Goal: Information Seeking & Learning: Learn about a topic

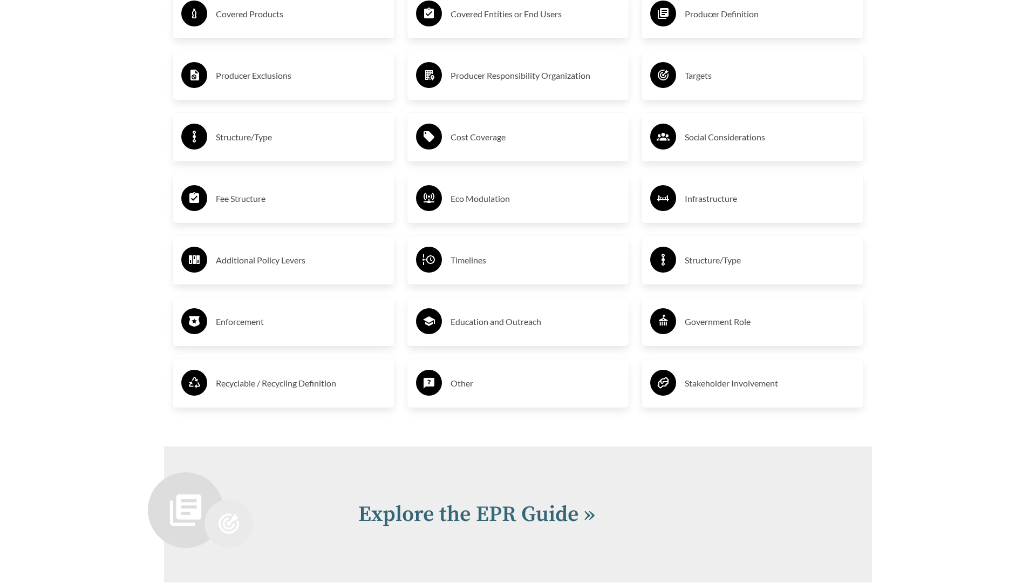
scroll to position [2094, 0]
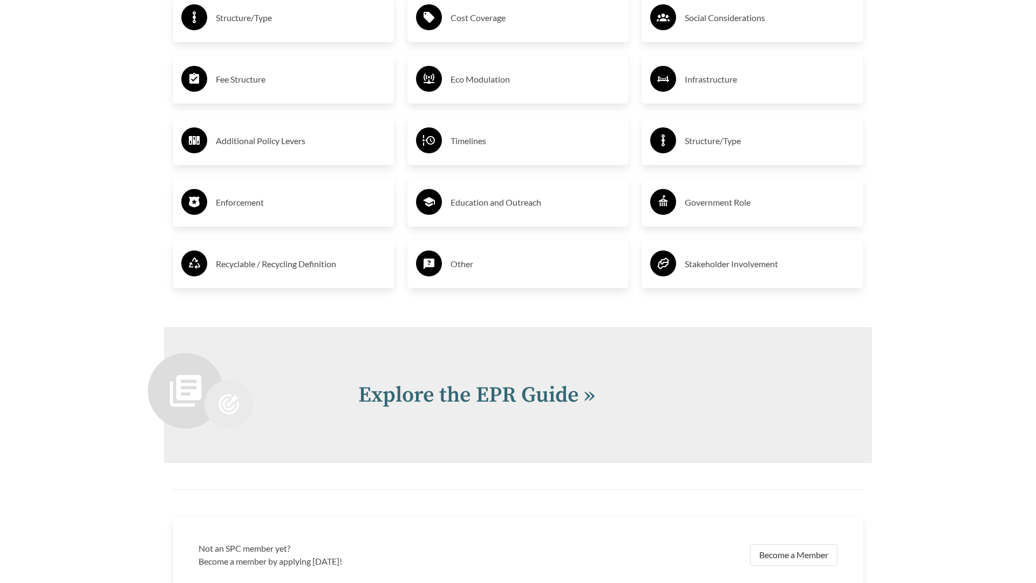
click at [447, 396] on link "Explore the EPR Guide »" at bounding box center [476, 395] width 237 height 27
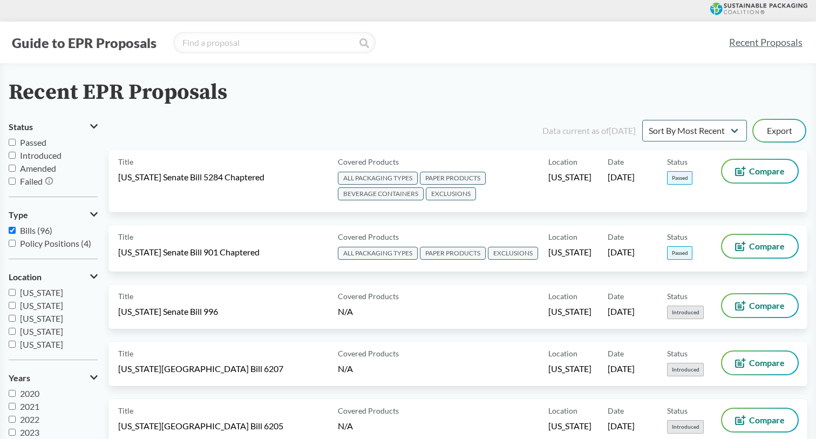
click at [764, 12] on icon at bounding box center [758, 9] width 97 height 12
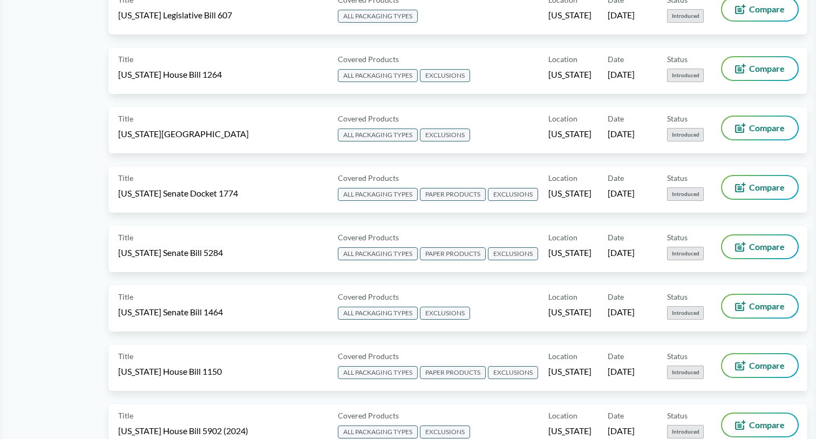
scroll to position [1403, 0]
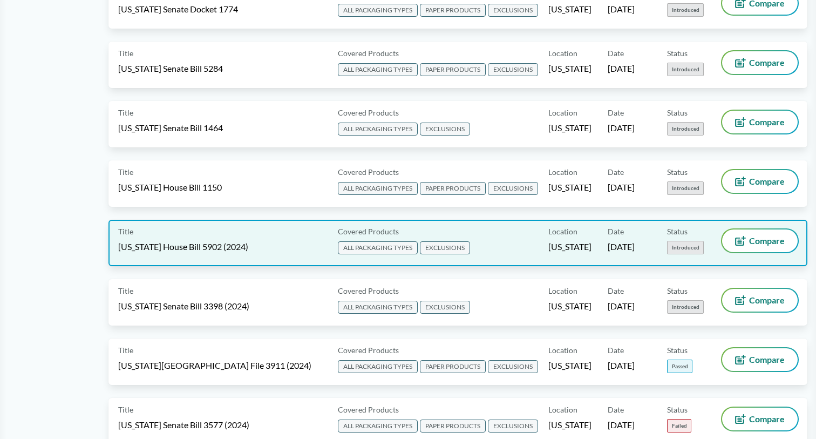
click at [185, 229] on div "Title [US_STATE] House Bill 5902 (2024)" at bounding box center [225, 242] width 215 height 27
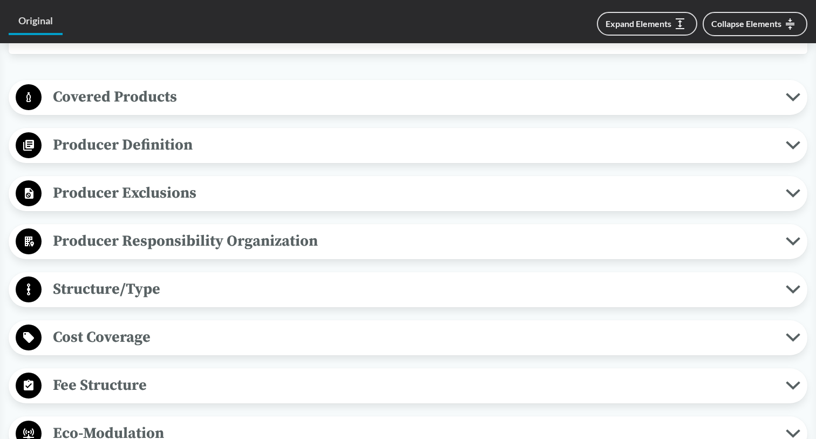
scroll to position [377, 0]
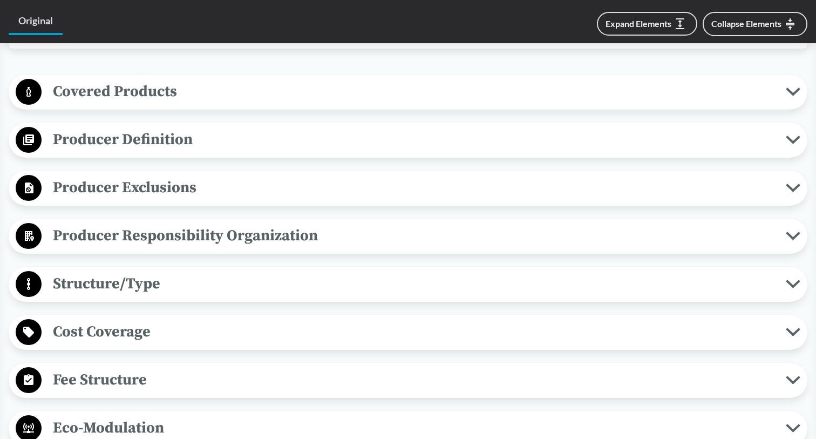
click at [330, 89] on span "Covered Products" at bounding box center [414, 91] width 744 height 24
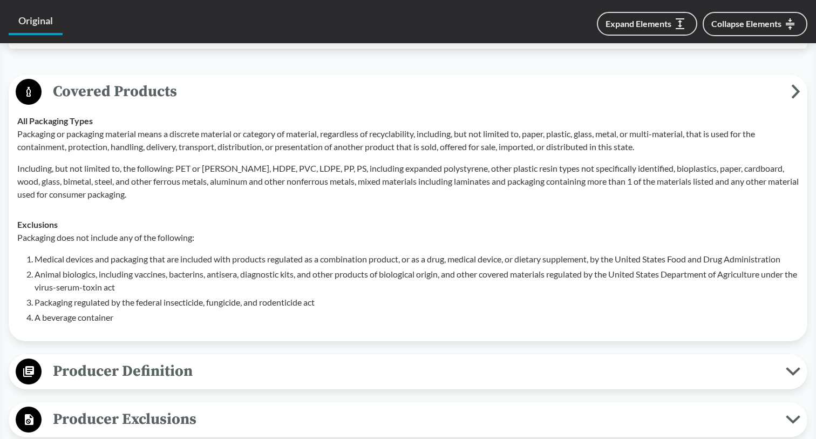
click at [330, 89] on span "Covered Products" at bounding box center [417, 91] width 750 height 24
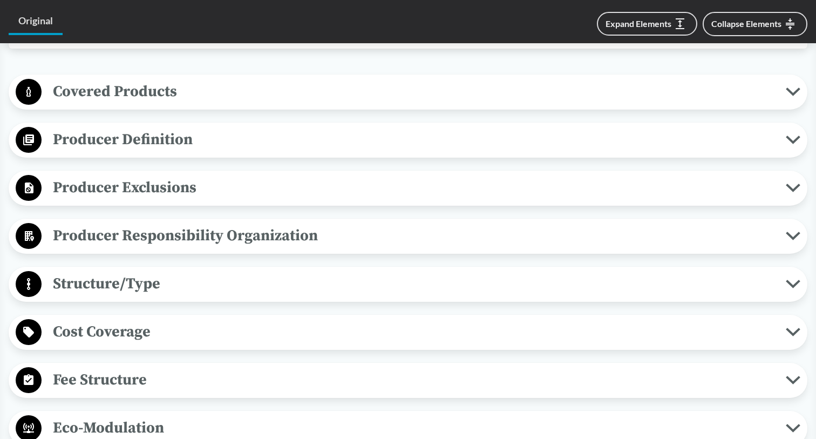
click at [312, 133] on span "Producer Definition" at bounding box center [414, 139] width 744 height 24
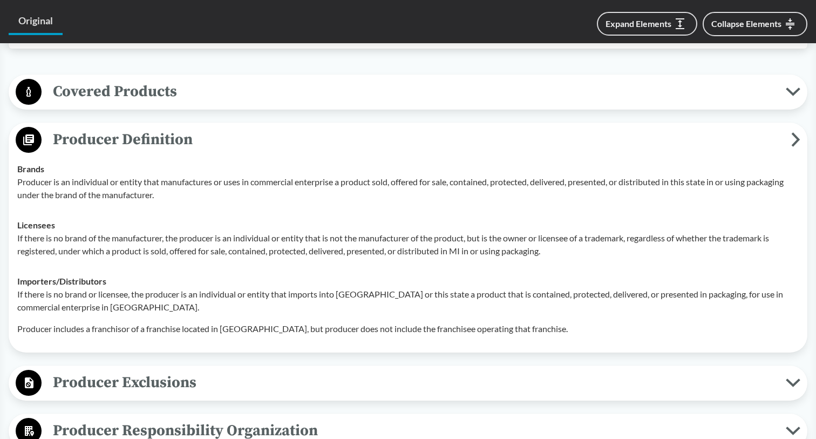
click at [312, 133] on span "Producer Definition" at bounding box center [417, 139] width 750 height 24
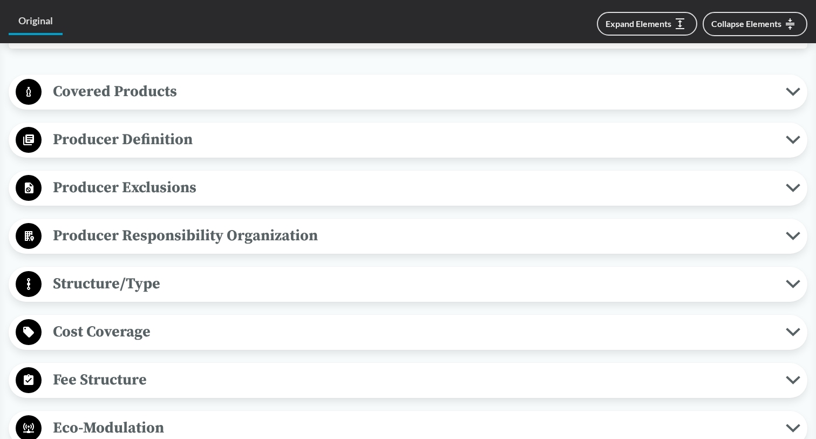
click at [274, 188] on span "Producer Exclusions" at bounding box center [414, 187] width 744 height 24
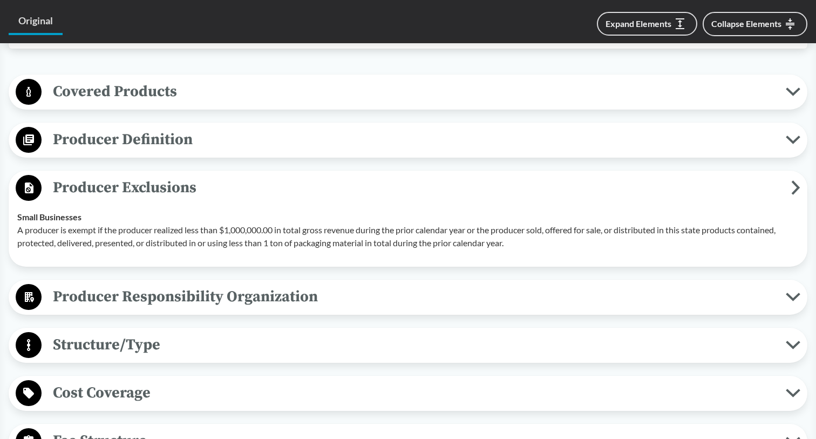
click at [274, 188] on span "Producer Exclusions" at bounding box center [417, 187] width 750 height 24
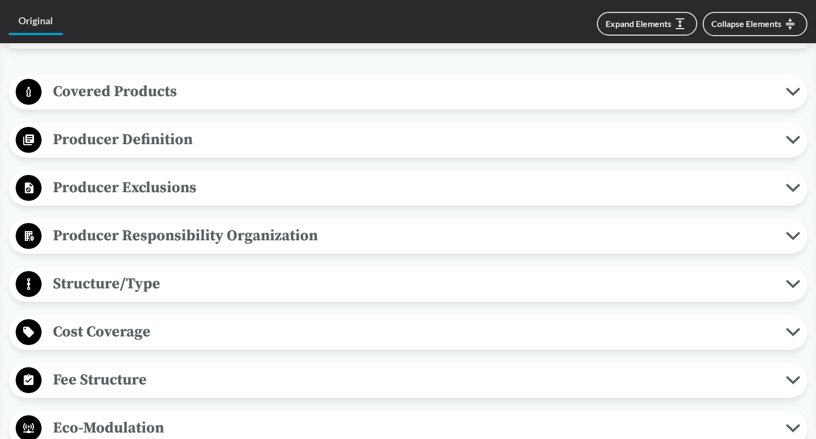
click at [267, 236] on span "Producer Responsibility Organization" at bounding box center [414, 235] width 744 height 24
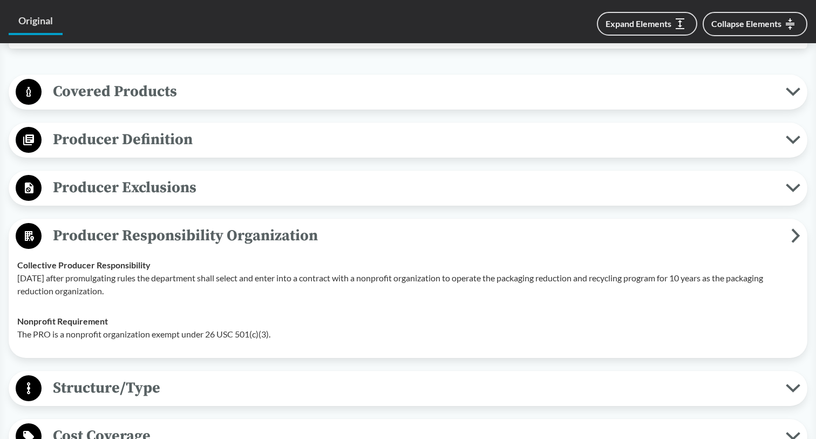
click at [267, 236] on span "Producer Responsibility Organization" at bounding box center [417, 235] width 750 height 24
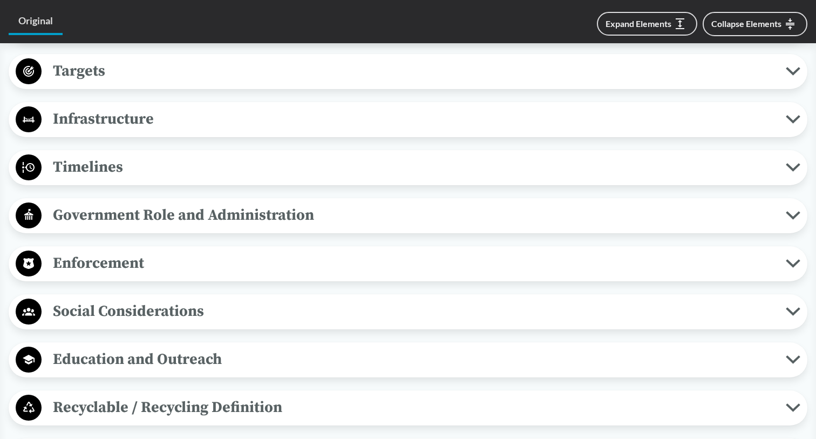
scroll to position [879, 0]
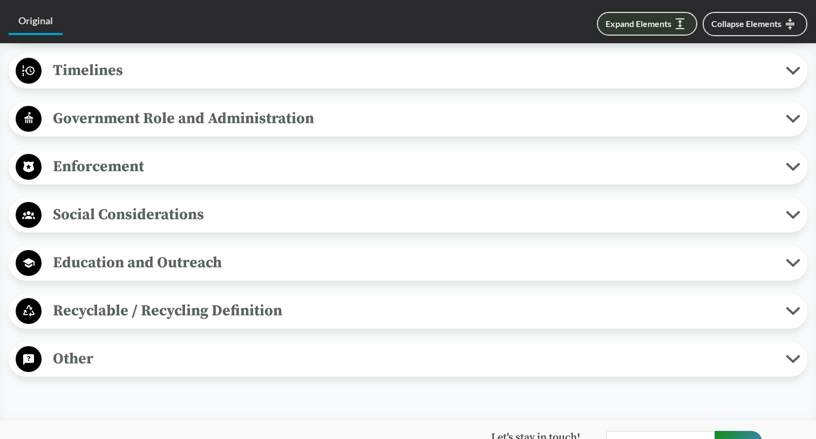
click at [651, 26] on button "Expand Elements" at bounding box center [647, 24] width 100 height 24
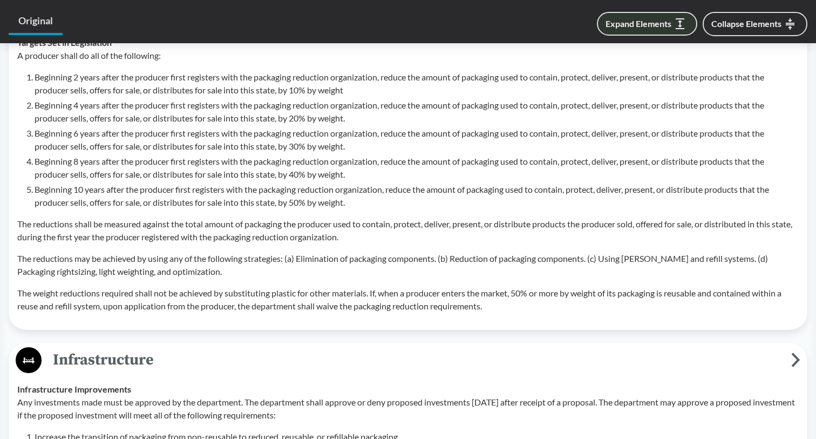
click at [651, 26] on button "Expand Elements" at bounding box center [647, 24] width 100 height 24
click at [762, 16] on button "Collapse Elements" at bounding box center [755, 24] width 105 height 24
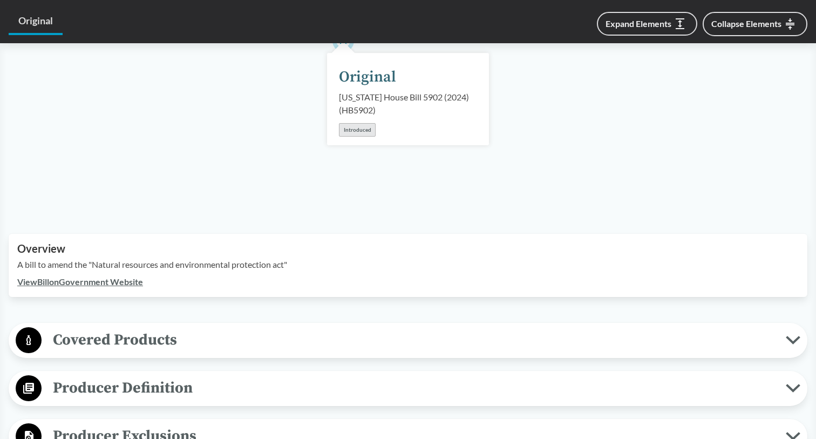
scroll to position [0, 0]
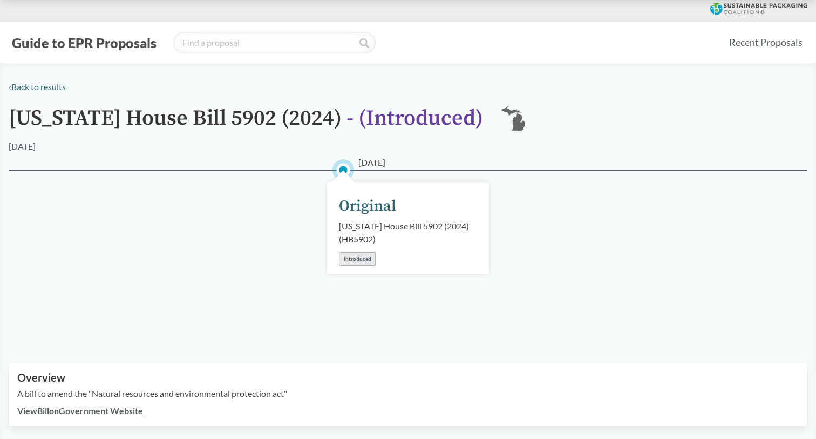
click at [107, 45] on button "Guide to EPR Proposals" at bounding box center [84, 42] width 151 height 17
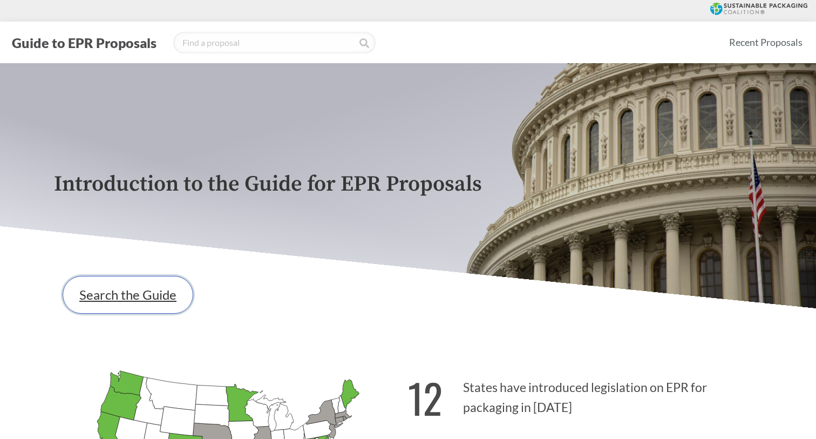
click at [138, 308] on link "Search the Guide" at bounding box center [128, 295] width 131 height 38
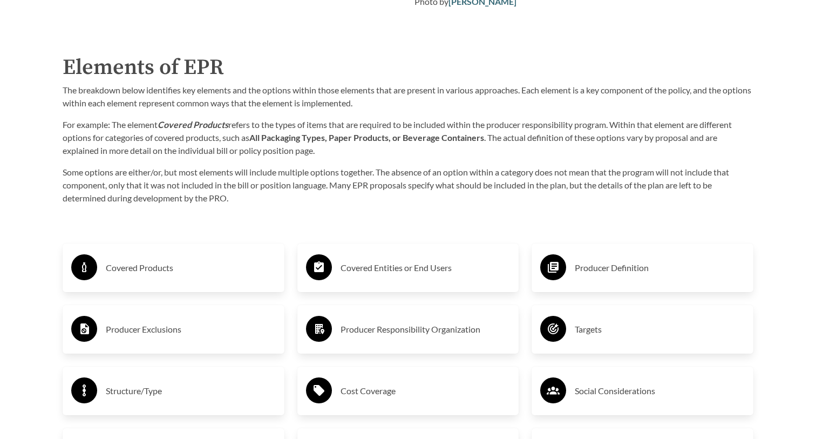
scroll to position [1684, 0]
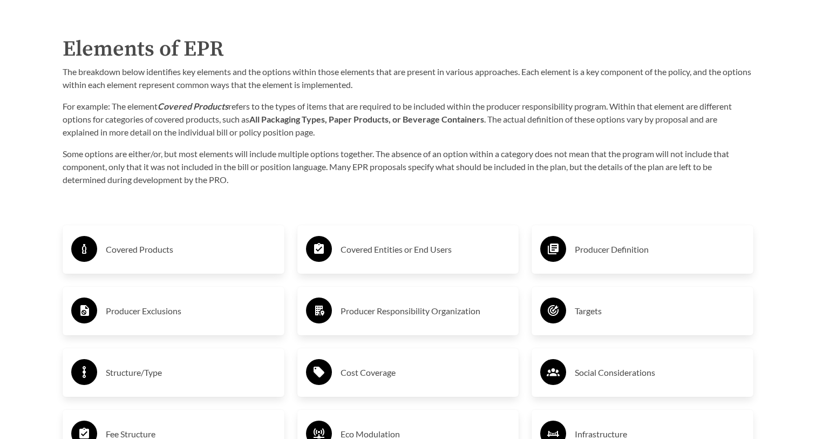
click at [187, 252] on h3 "Covered Products" at bounding box center [191, 249] width 170 height 17
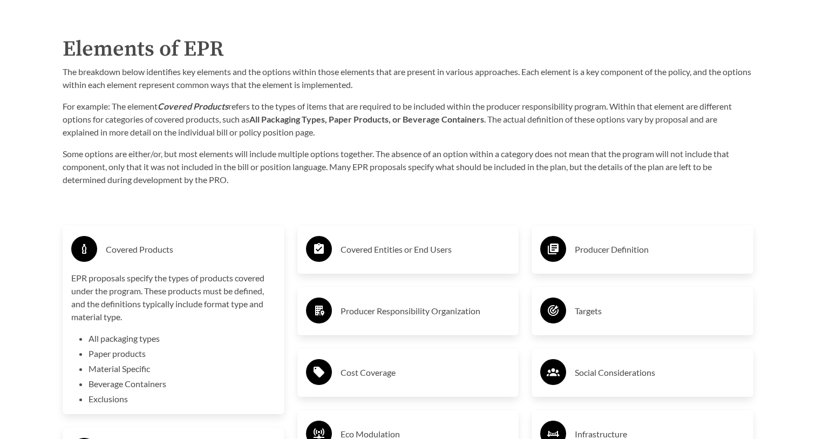
click at [187, 252] on h3 "Covered Products" at bounding box center [191, 249] width 170 height 17
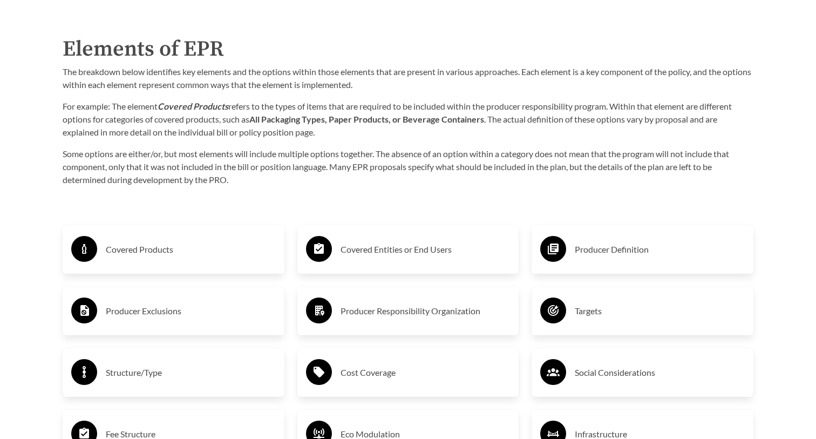
click at [366, 250] on h3 "Covered Entities or End Users" at bounding box center [426, 249] width 170 height 17
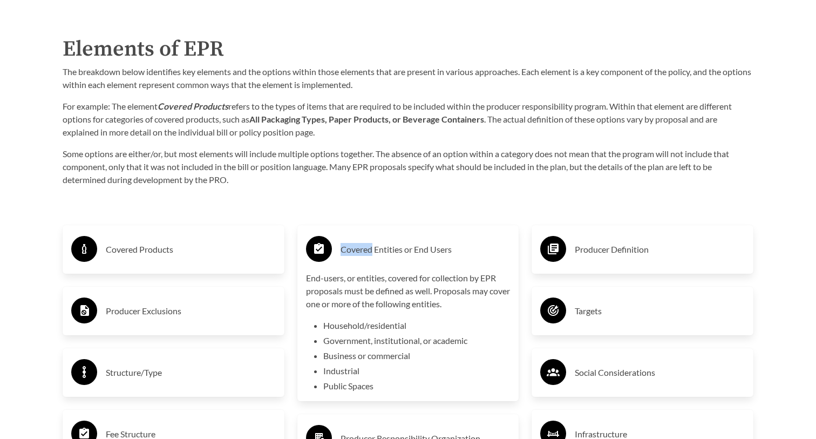
click at [366, 250] on h3 "Covered Entities or End Users" at bounding box center [426, 249] width 170 height 17
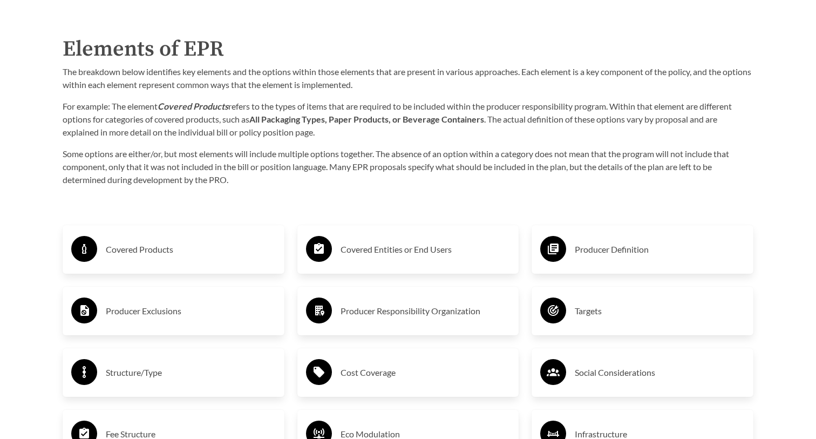
click at [522, 255] on div "Covered Entities or End Users Producer Responsibility Organization Cost Coverag…" at bounding box center [408, 434] width 235 height 457
click at [578, 254] on h3 "Producer Definition" at bounding box center [660, 249] width 170 height 17
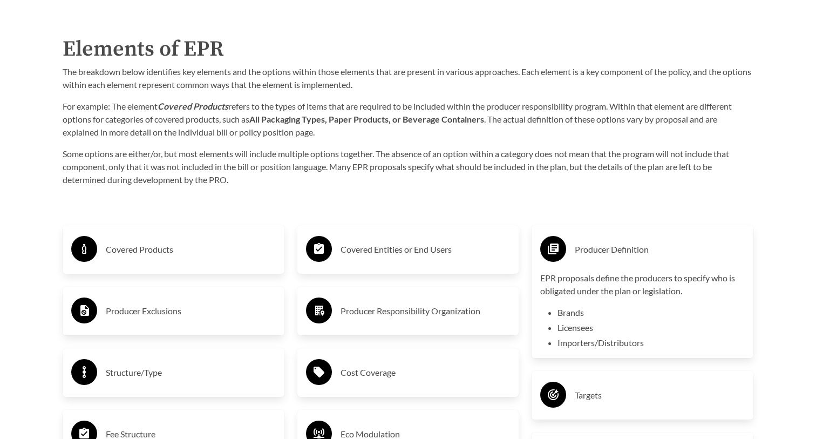
click at [578, 254] on h3 "Producer Definition" at bounding box center [660, 249] width 170 height 17
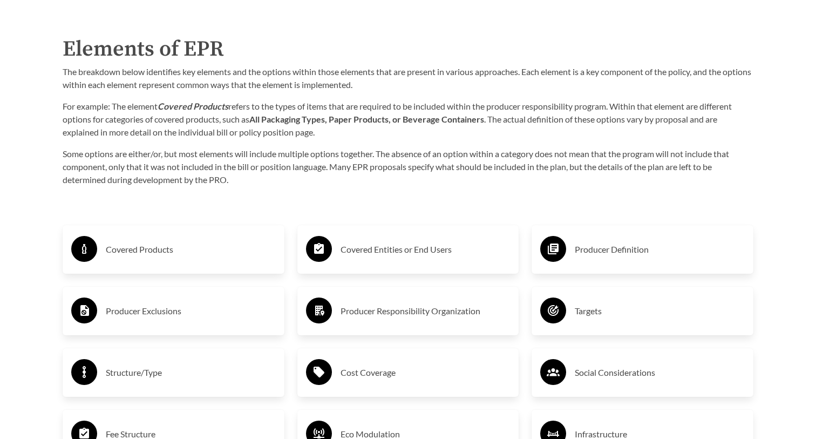
click at [441, 295] on div "Producer Responsibility Organization" at bounding box center [408, 310] width 205 height 31
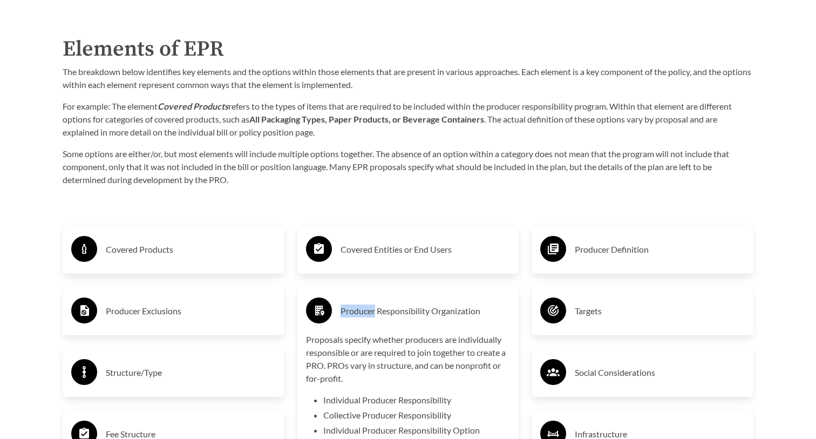
click at [441, 295] on div "Producer Responsibility Organization" at bounding box center [408, 310] width 205 height 31
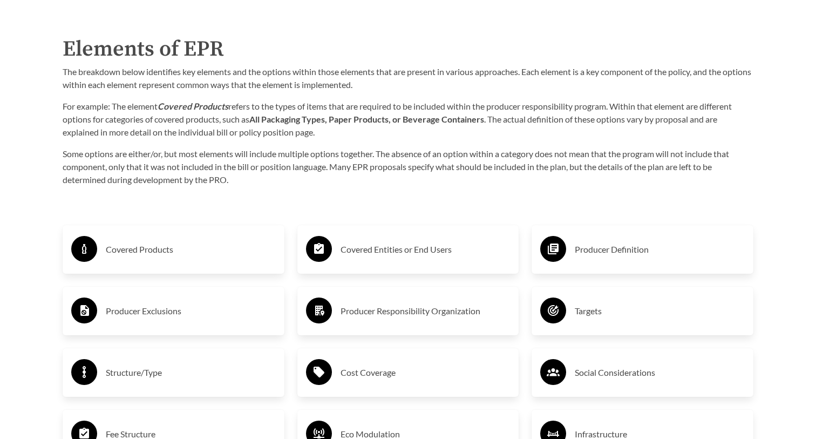
click at [575, 305] on h3 "Targets" at bounding box center [660, 310] width 170 height 17
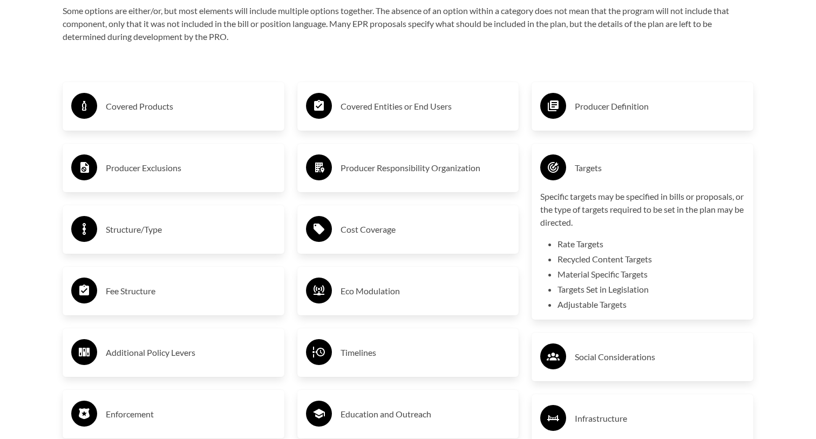
scroll to position [1832, 0]
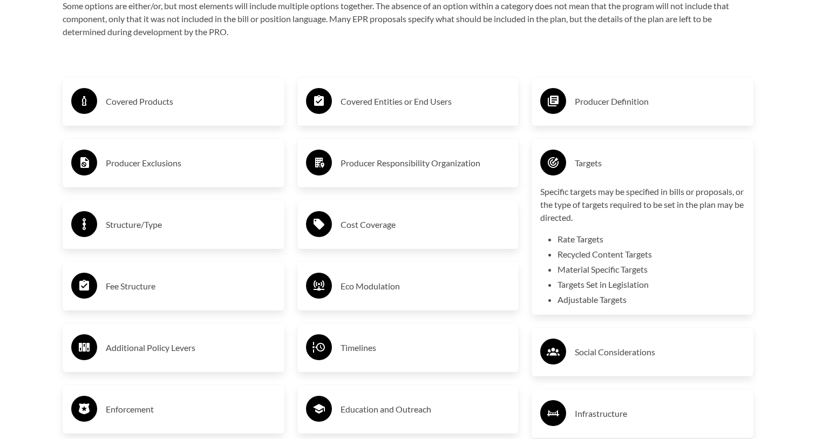
click at [428, 273] on div "Eco Modulation" at bounding box center [408, 285] width 205 height 31
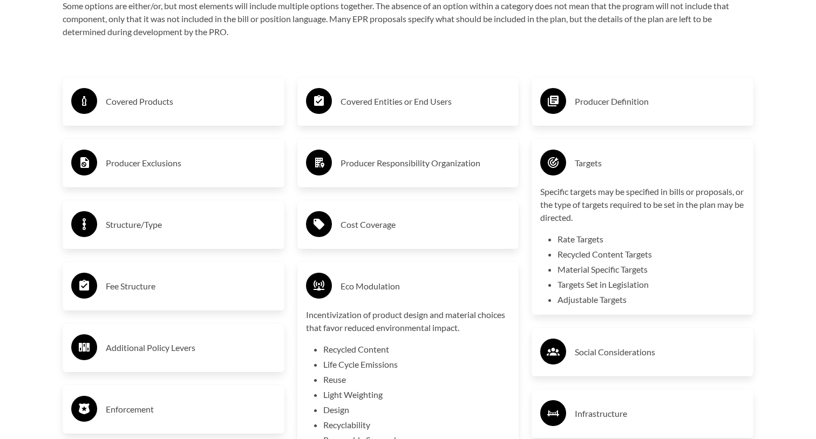
click at [245, 278] on h3 "Fee Structure" at bounding box center [191, 285] width 170 height 17
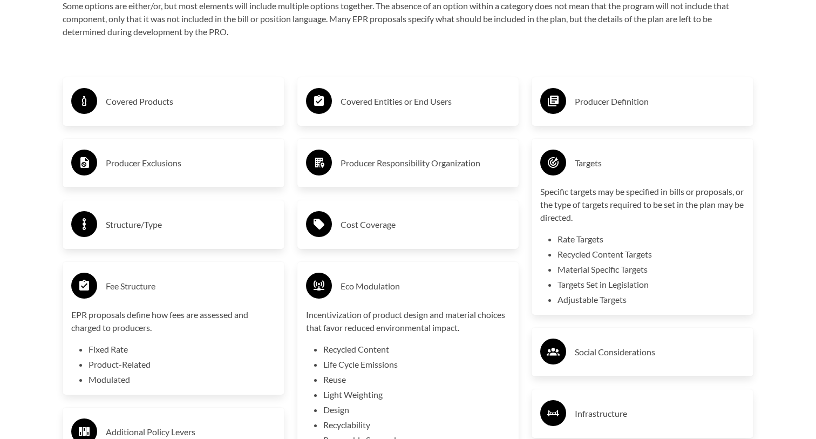
click at [227, 229] on h3 "Structure/Type" at bounding box center [191, 224] width 170 height 17
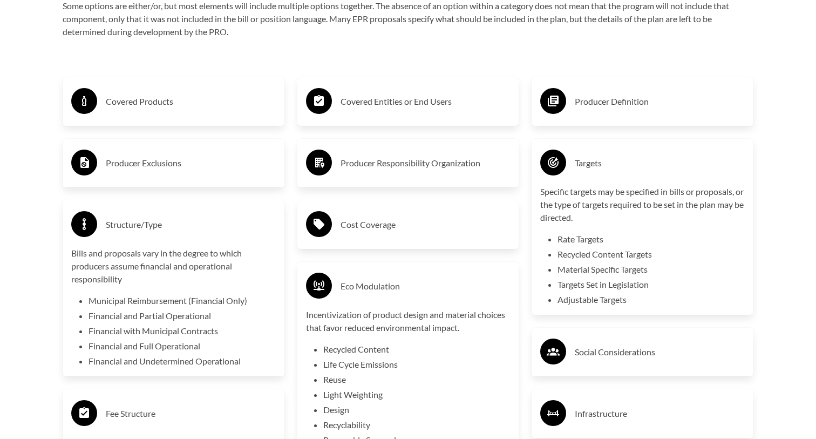
click at [372, 237] on div "Cost Coverage" at bounding box center [408, 224] width 205 height 31
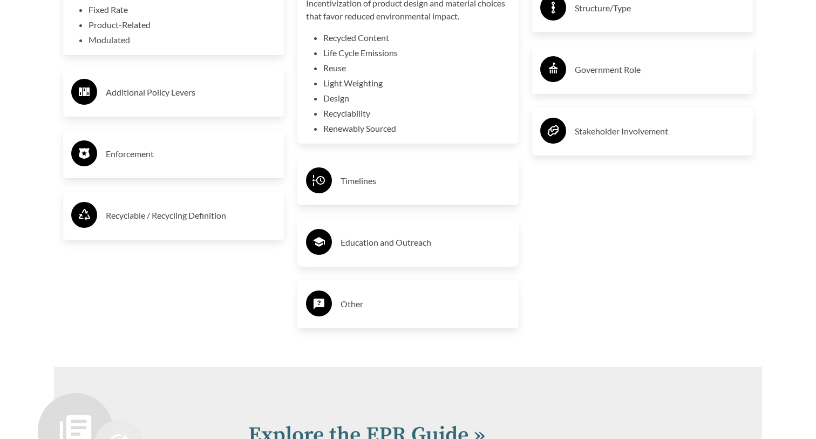
scroll to position [2309, 0]
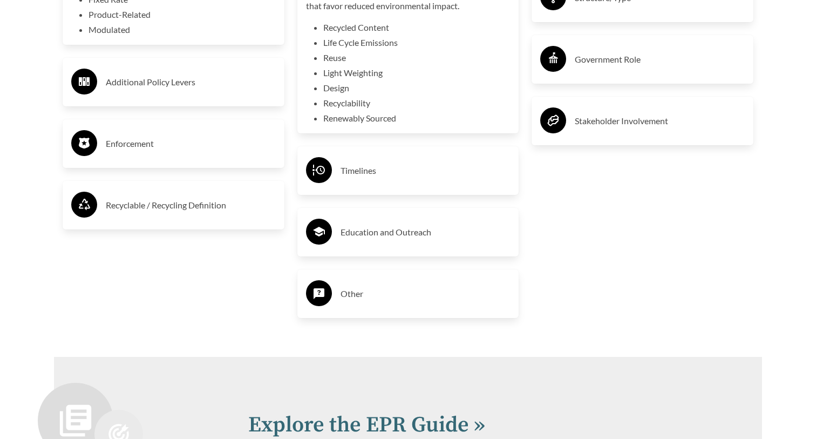
click at [371, 276] on div "Other" at bounding box center [408, 293] width 222 height 49
click at [368, 283] on div "Other" at bounding box center [408, 293] width 205 height 31
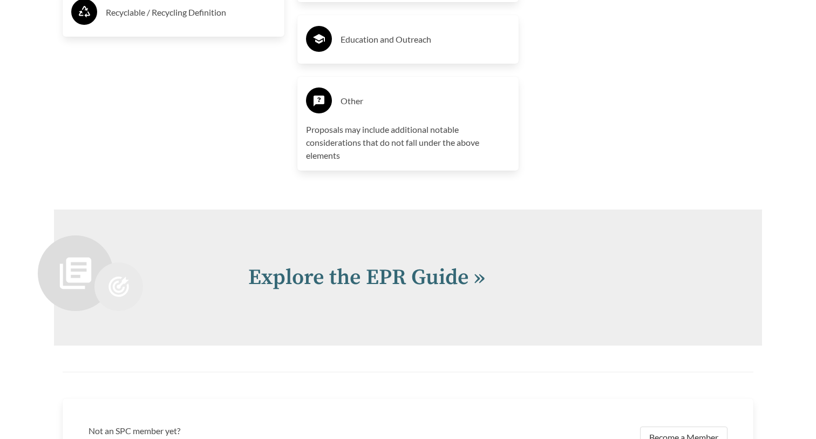
scroll to position [2590, 0]
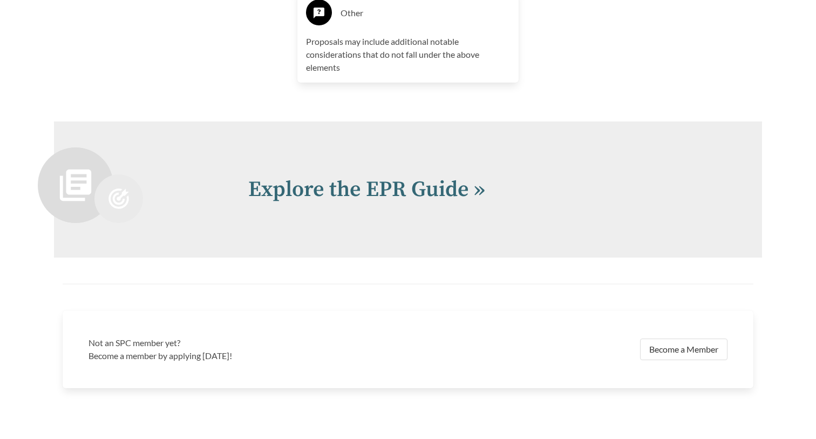
click at [123, 194] on icon at bounding box center [118, 198] width 21 height 21
